Goal: Information Seeking & Learning: Compare options

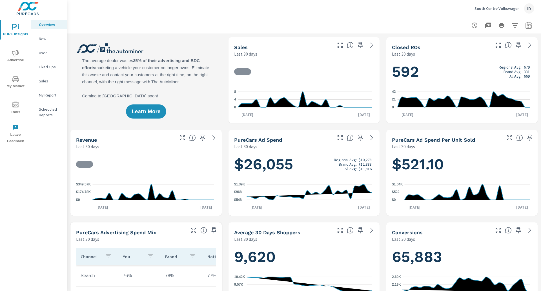
scroll to position [0, 0]
click at [11, 51] on span "Advertise" at bounding box center [15, 57] width 27 height 14
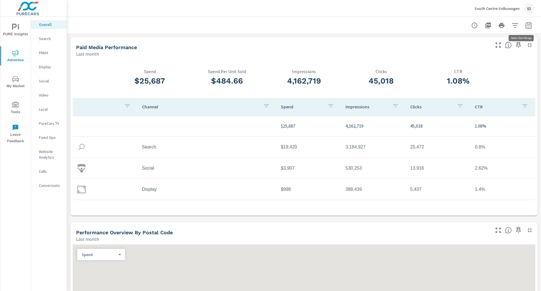
click at [526, 27] on icon "button" at bounding box center [529, 25] width 7 height 7
select select "Last month"
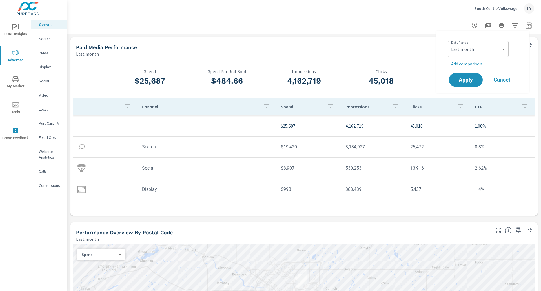
click at [453, 65] on p "+ Add comparison" at bounding box center [484, 63] width 72 height 7
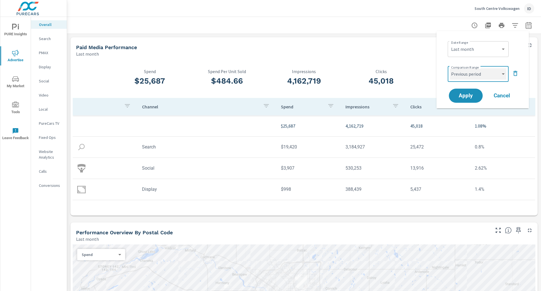
click at [459, 77] on select "Custom Previous period Previous month Previous year" at bounding box center [478, 73] width 56 height 11
click at [450, 68] on select "Custom Previous period Previous month Previous year" at bounding box center [478, 73] width 56 height 11
select select "custom"
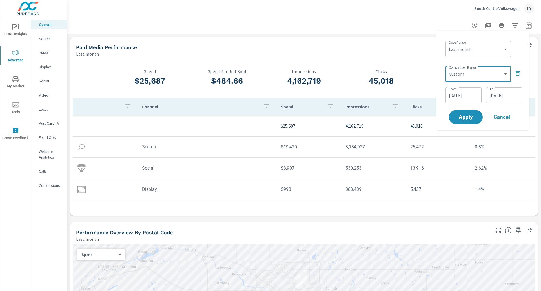
click at [467, 98] on input "[DATE]" at bounding box center [464, 95] width 32 height 11
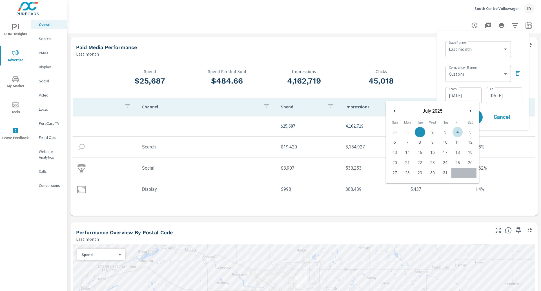
click at [522, 114] on div "Date Range Custom [DATE] Last week Last 7 days Last 14 days Last 30 days Last 4…" at bounding box center [482, 81] width 83 height 90
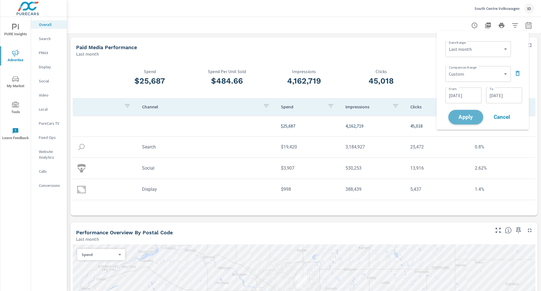
click at [475, 118] on span "Apply" at bounding box center [466, 116] width 23 height 5
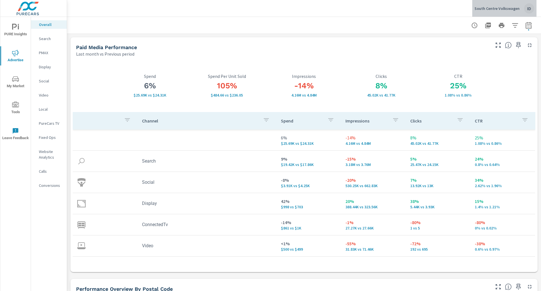
click at [513, 8] on p "South Centre Volkswagen" at bounding box center [497, 8] width 45 height 5
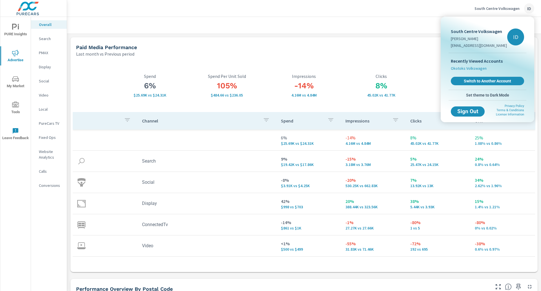
click at [473, 66] on span "Okotoks Volkswagen" at bounding box center [469, 68] width 36 height 6
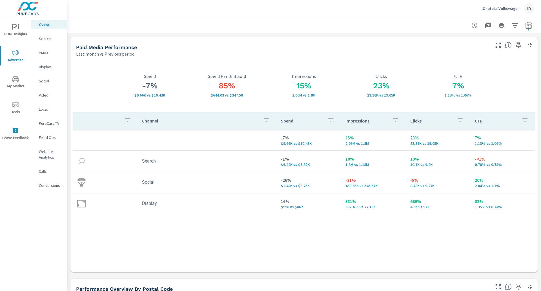
click at [504, 8] on p "Okotoks Volkswagen" at bounding box center [501, 8] width 37 height 5
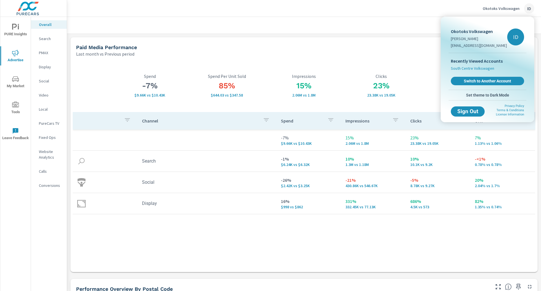
click at [480, 69] on span "South Centre Volkswagen" at bounding box center [472, 68] width 43 height 6
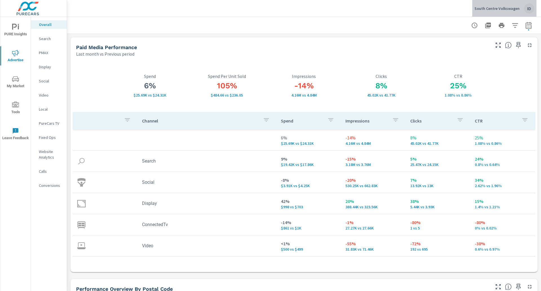
click at [517, 7] on p "South Centre Volkswagen" at bounding box center [497, 8] width 45 height 5
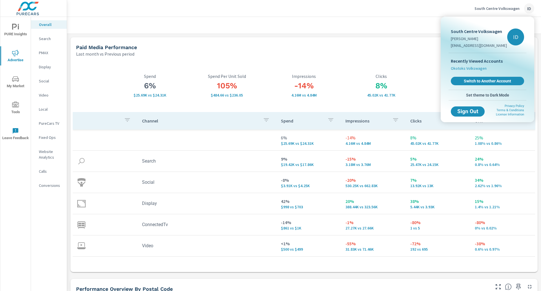
click at [481, 70] on span "Okotoks Volkswagen" at bounding box center [469, 68] width 36 height 6
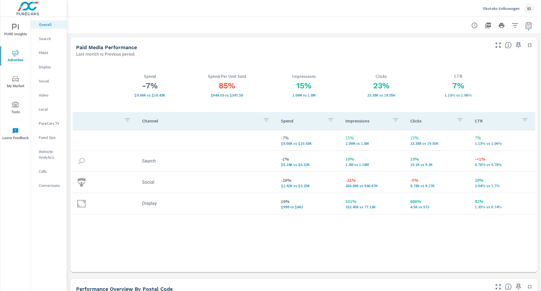
click at [14, 56] on icon "nav menu" at bounding box center [15, 53] width 7 height 6
click at [526, 25] on icon "button" at bounding box center [529, 25] width 7 height 7
select select "Last month"
select select "Previous period"
click at [515, 72] on icon "button" at bounding box center [516, 73] width 4 height 5
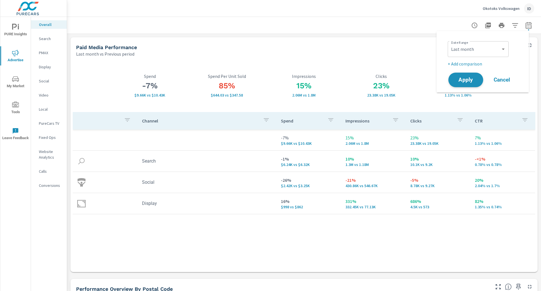
click at [471, 74] on button "Apply" at bounding box center [466, 79] width 35 height 15
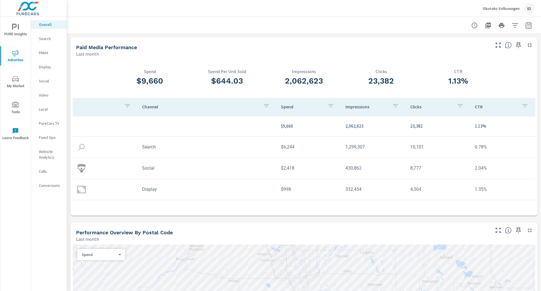
click at [371, 26] on div at bounding box center [304, 25] width 461 height 17
